Goal: Find specific page/section: Find specific page/section

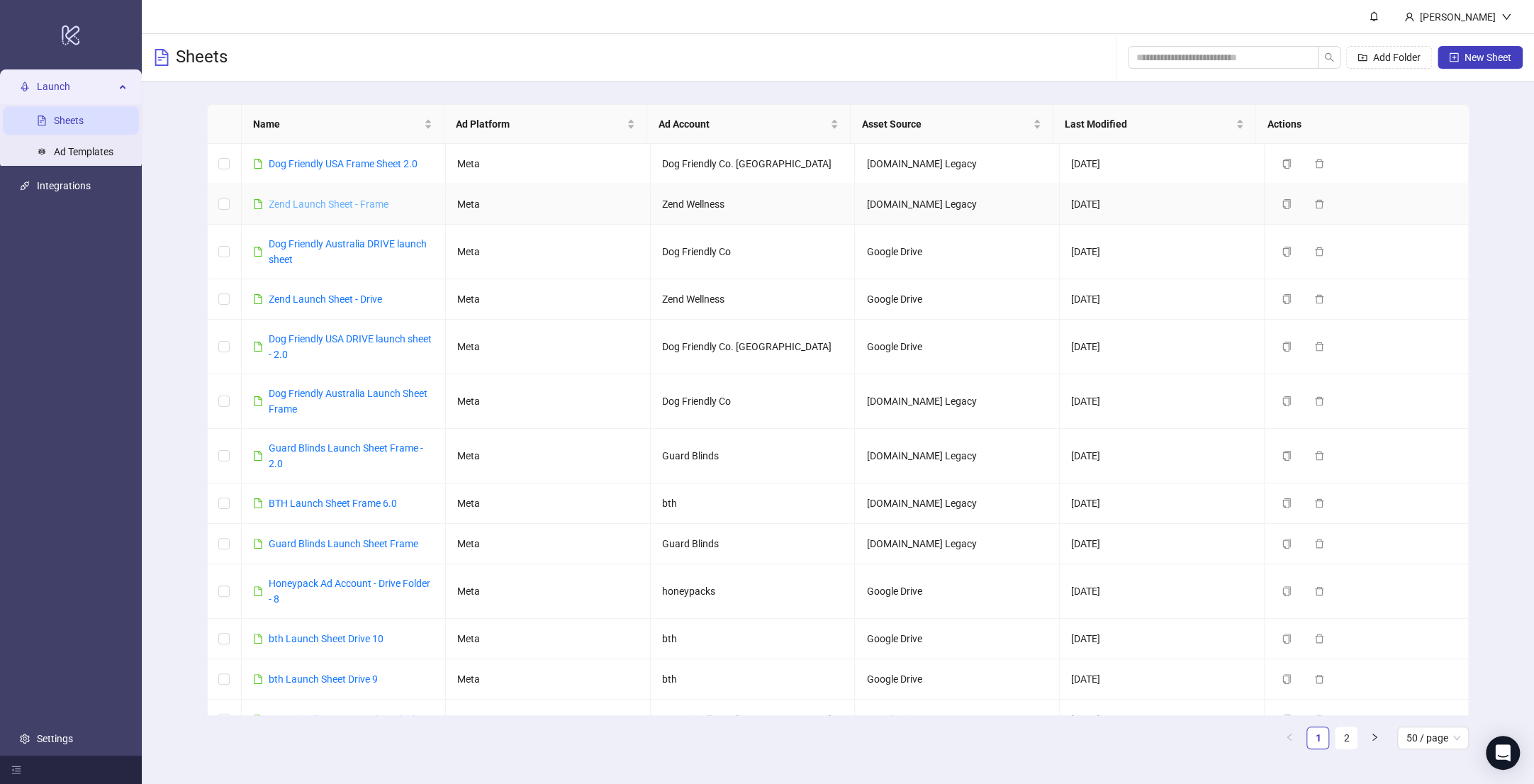
click at [344, 201] on link "Zend Launch Sheet - Frame" at bounding box center [329, 204] width 120 height 11
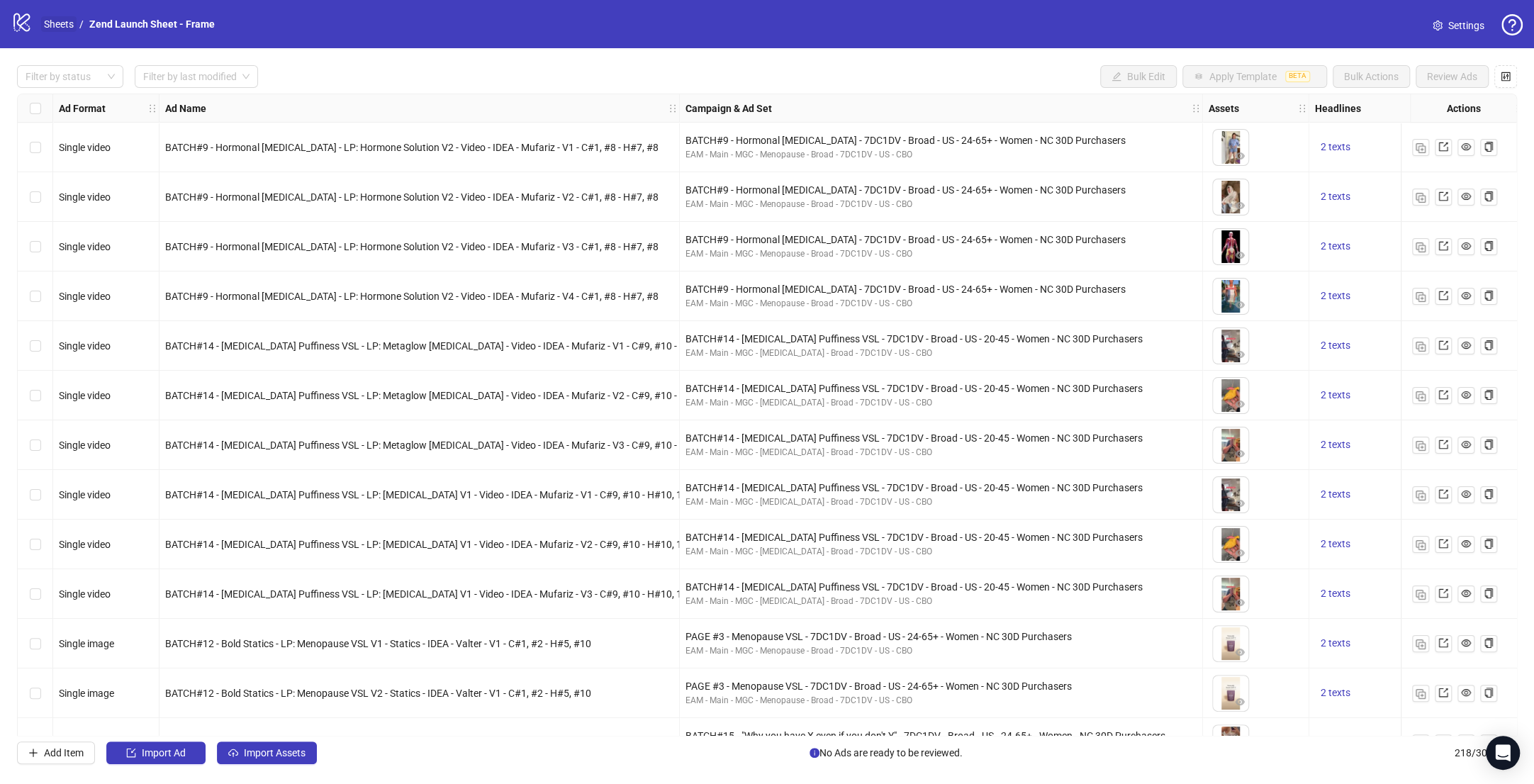
click at [67, 26] on link "Sheets" at bounding box center [59, 23] width 36 height 16
